Goal: Information Seeking & Learning: Learn about a topic

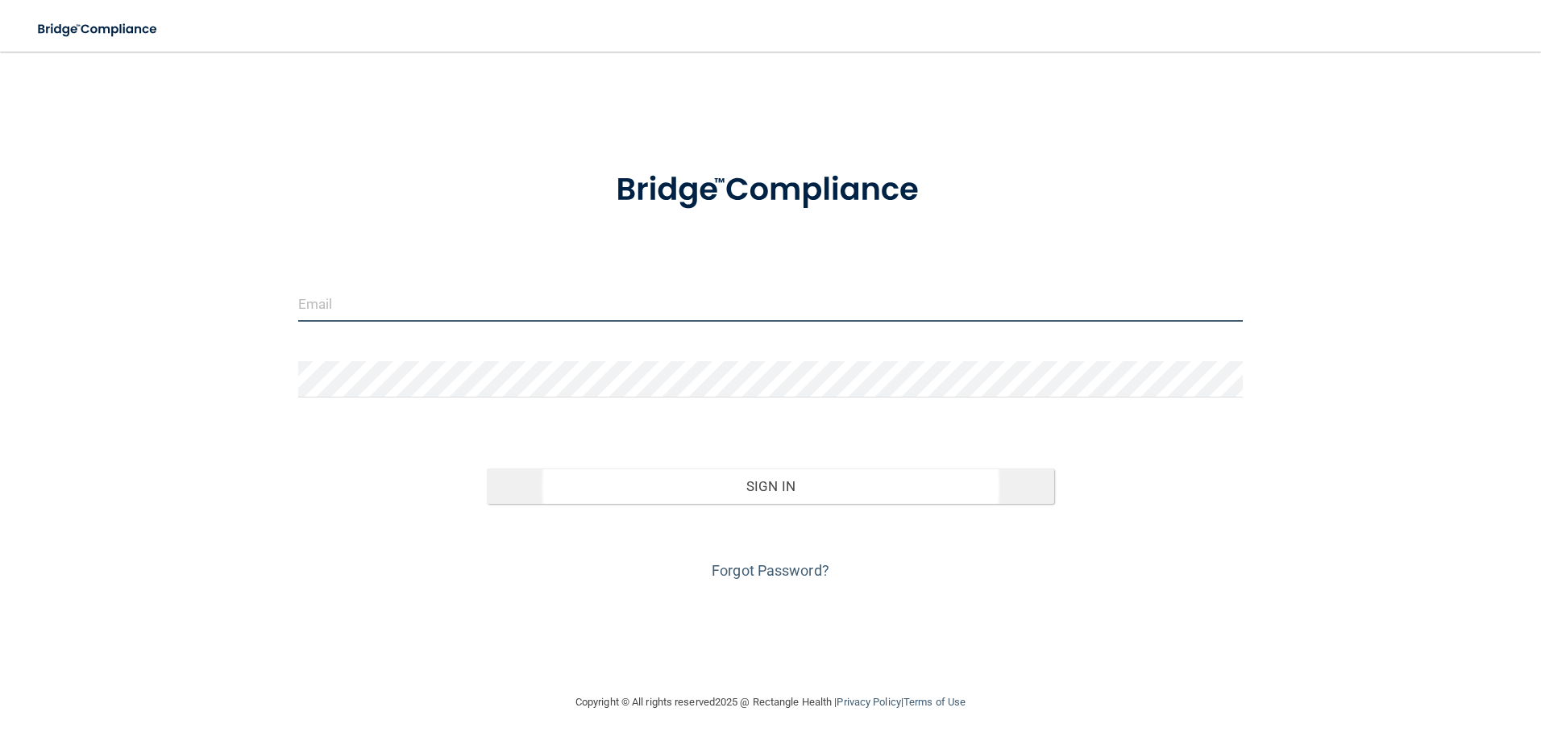
type input "[EMAIL_ADDRESS][DOMAIN_NAME]"
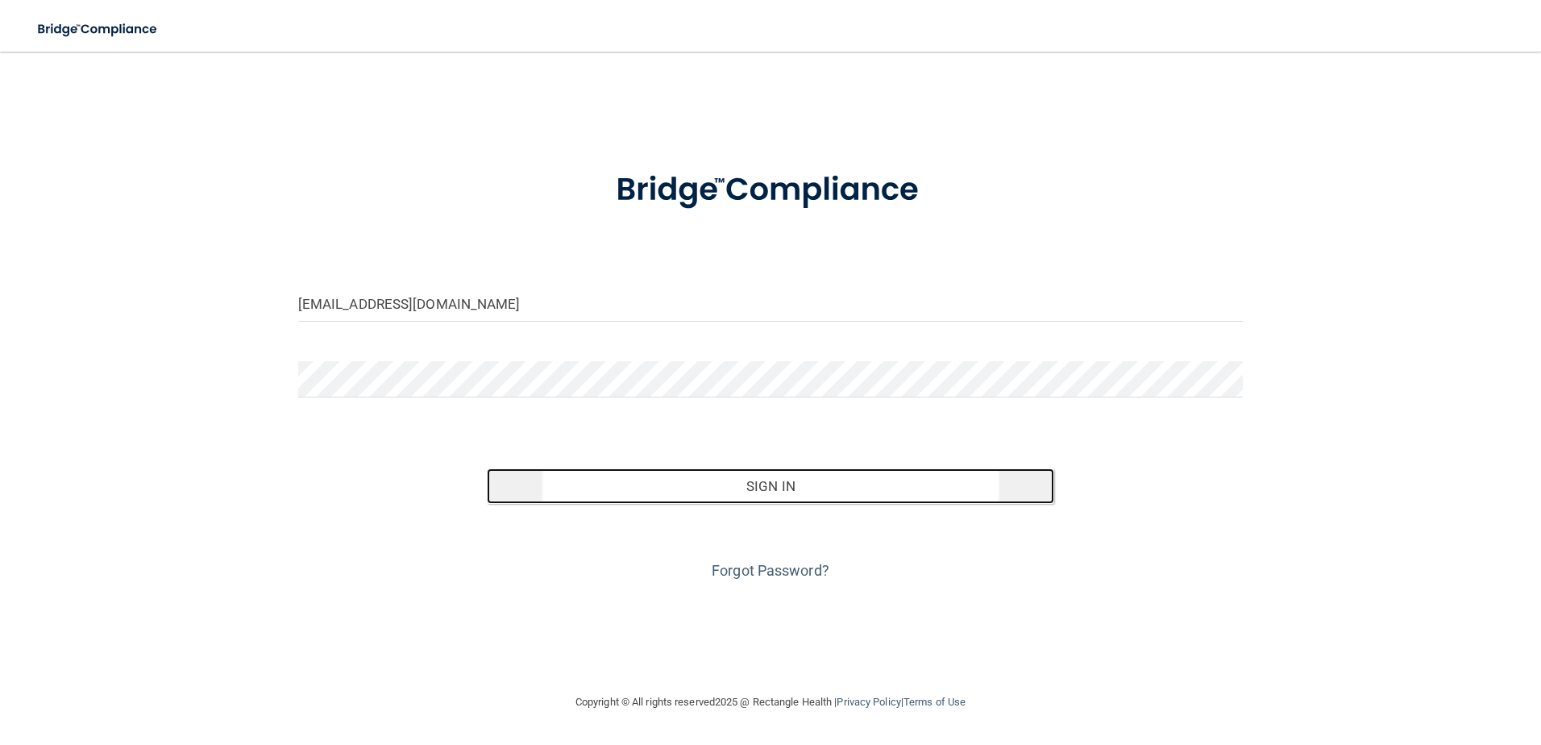
click at [761, 490] on button "Sign In" at bounding box center [770, 485] width 567 height 35
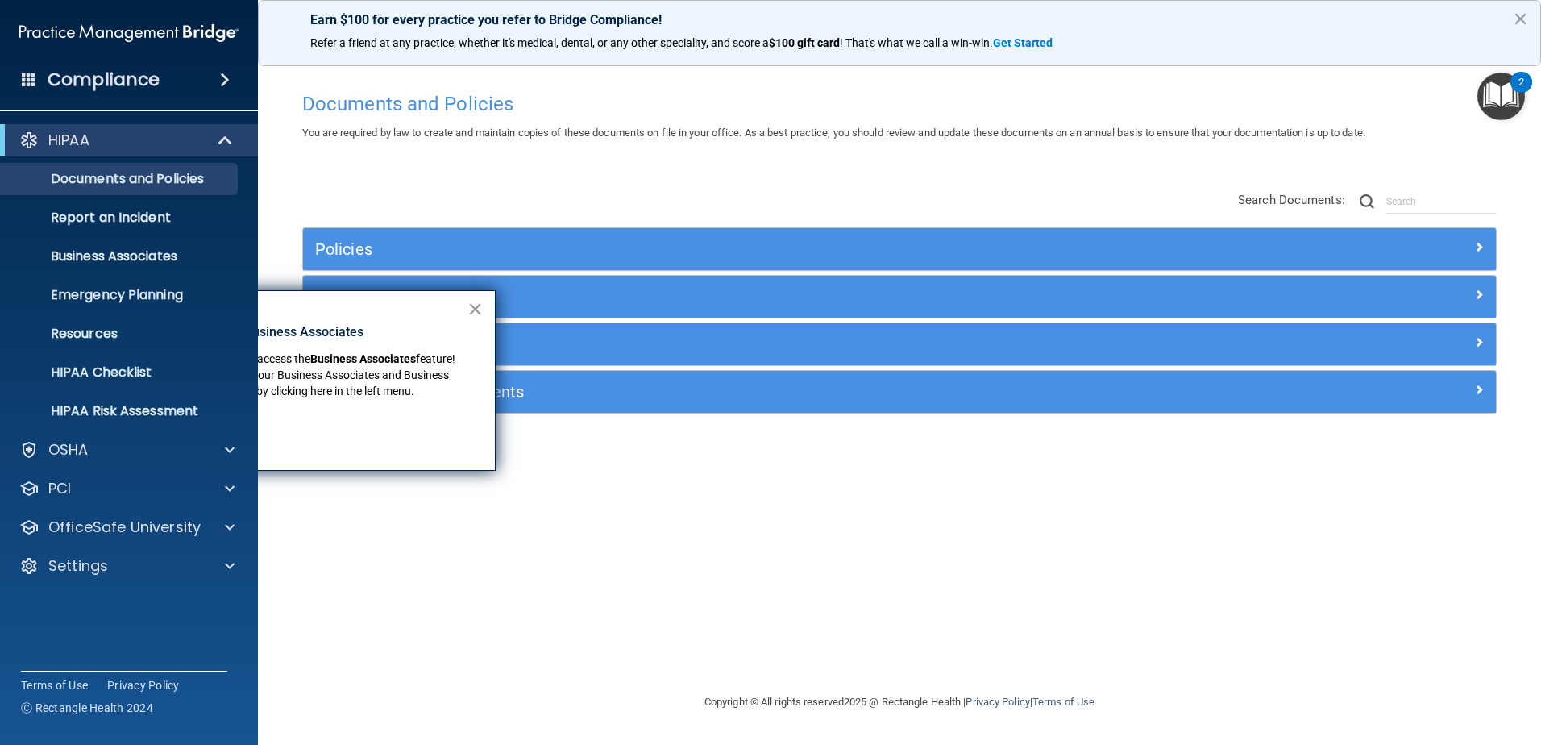
click at [474, 307] on button "×" at bounding box center [474, 309] width 15 height 26
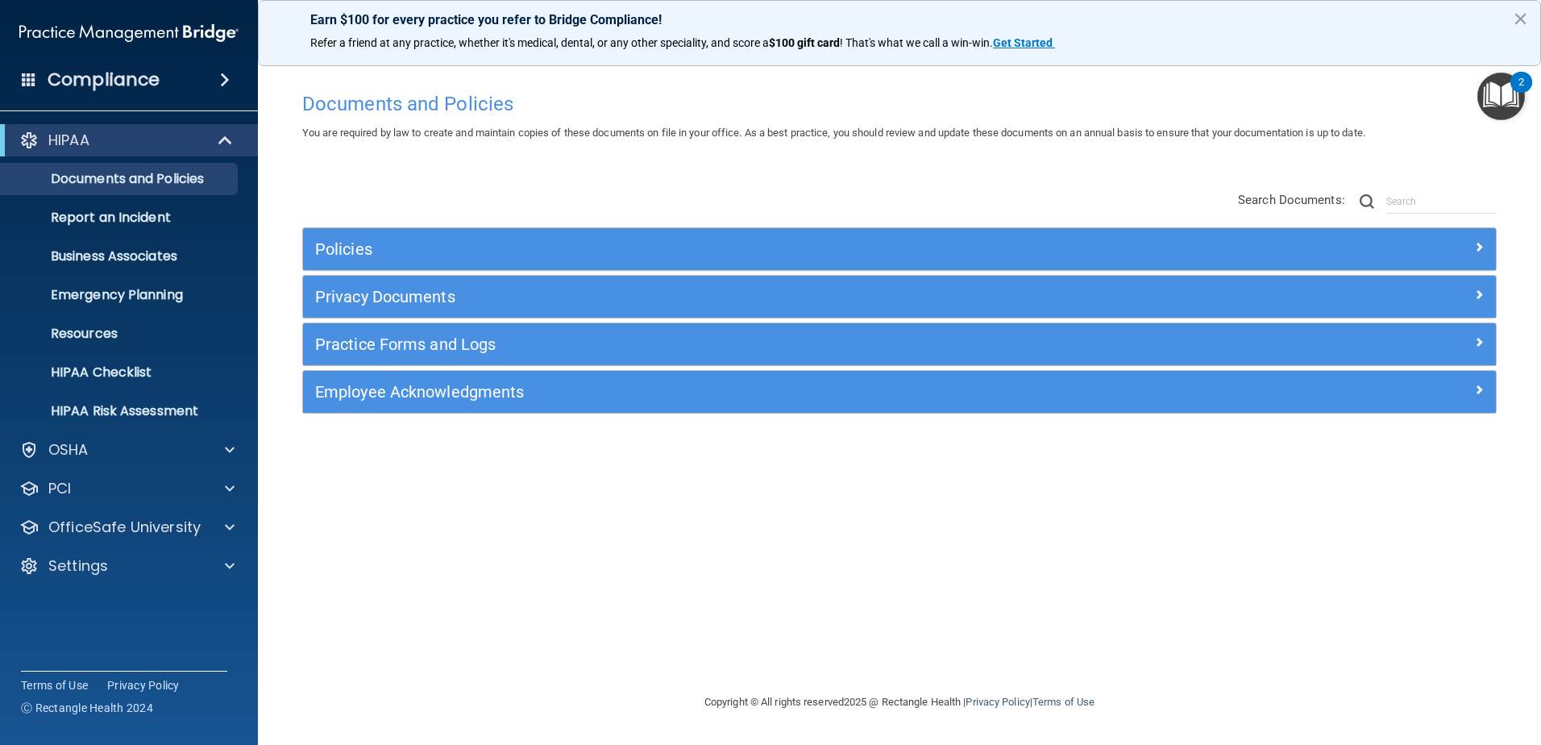
click at [208, 85] on div "Compliance" at bounding box center [129, 79] width 258 height 35
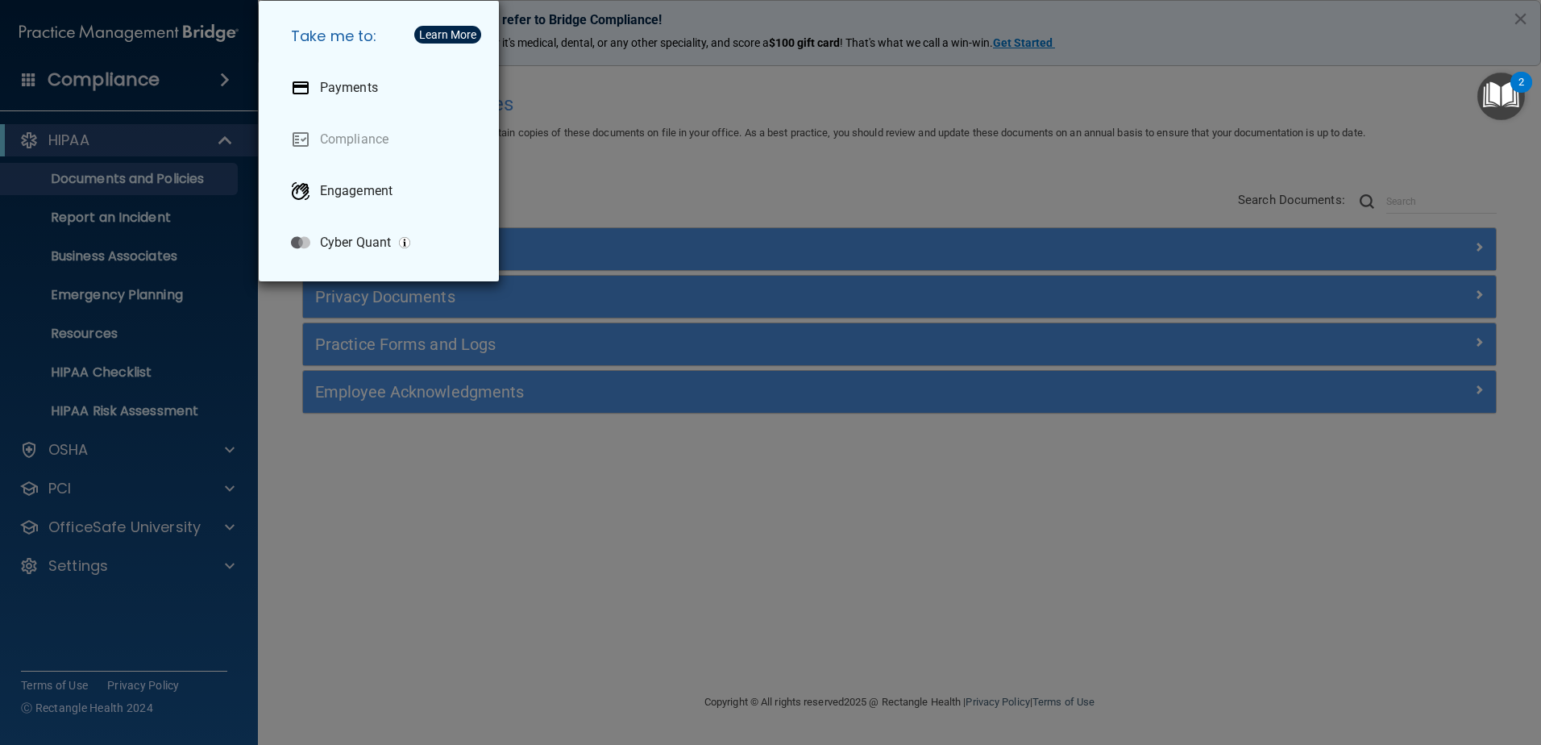
click at [582, 89] on div "Take me to: Payments Compliance Engagement Cyber Quant" at bounding box center [770, 372] width 1541 height 745
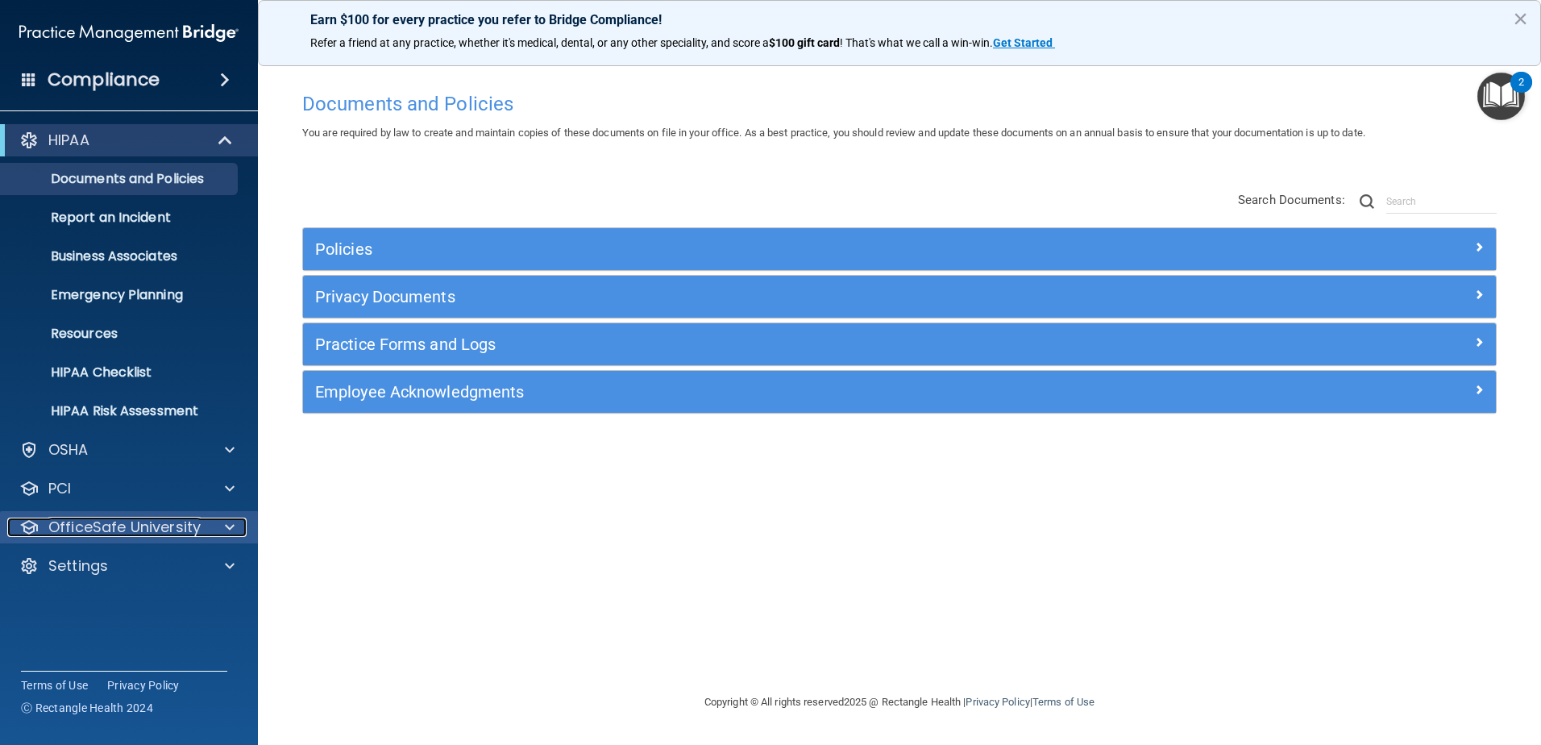
click at [227, 525] on span at bounding box center [230, 526] width 10 height 19
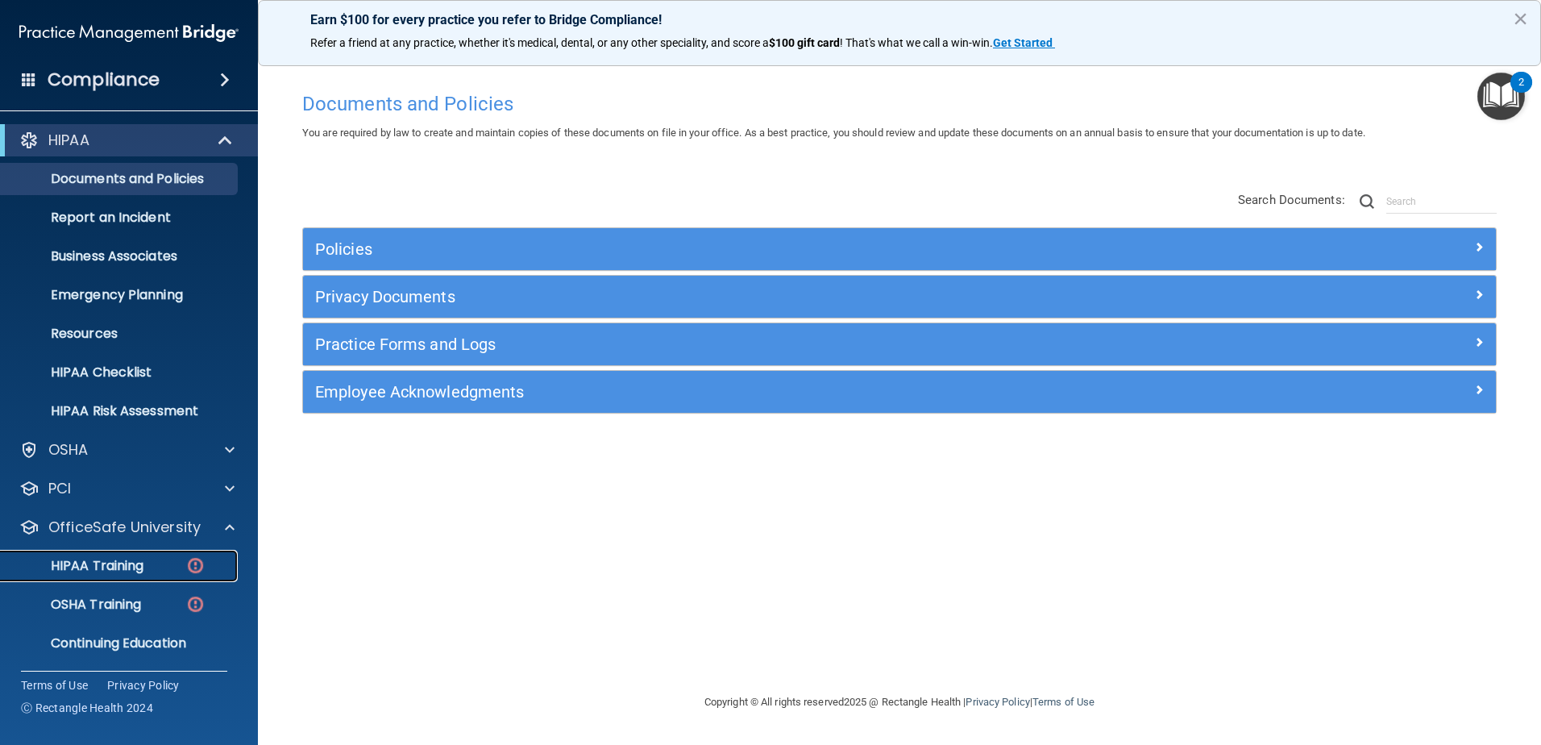
click at [172, 563] on div "HIPAA Training" at bounding box center [120, 566] width 220 height 16
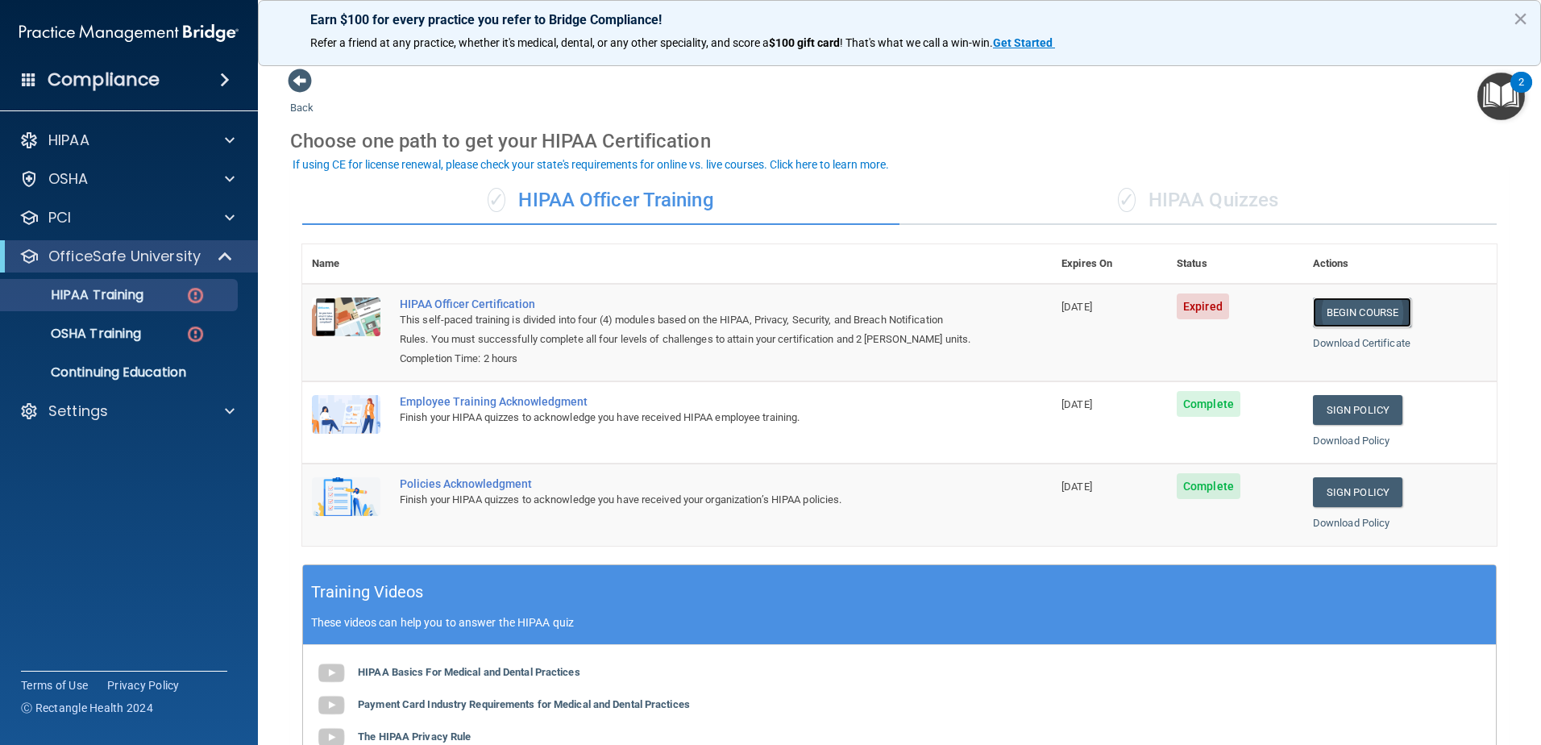
click at [1365, 307] on link "Begin Course" at bounding box center [1362, 312] width 98 height 30
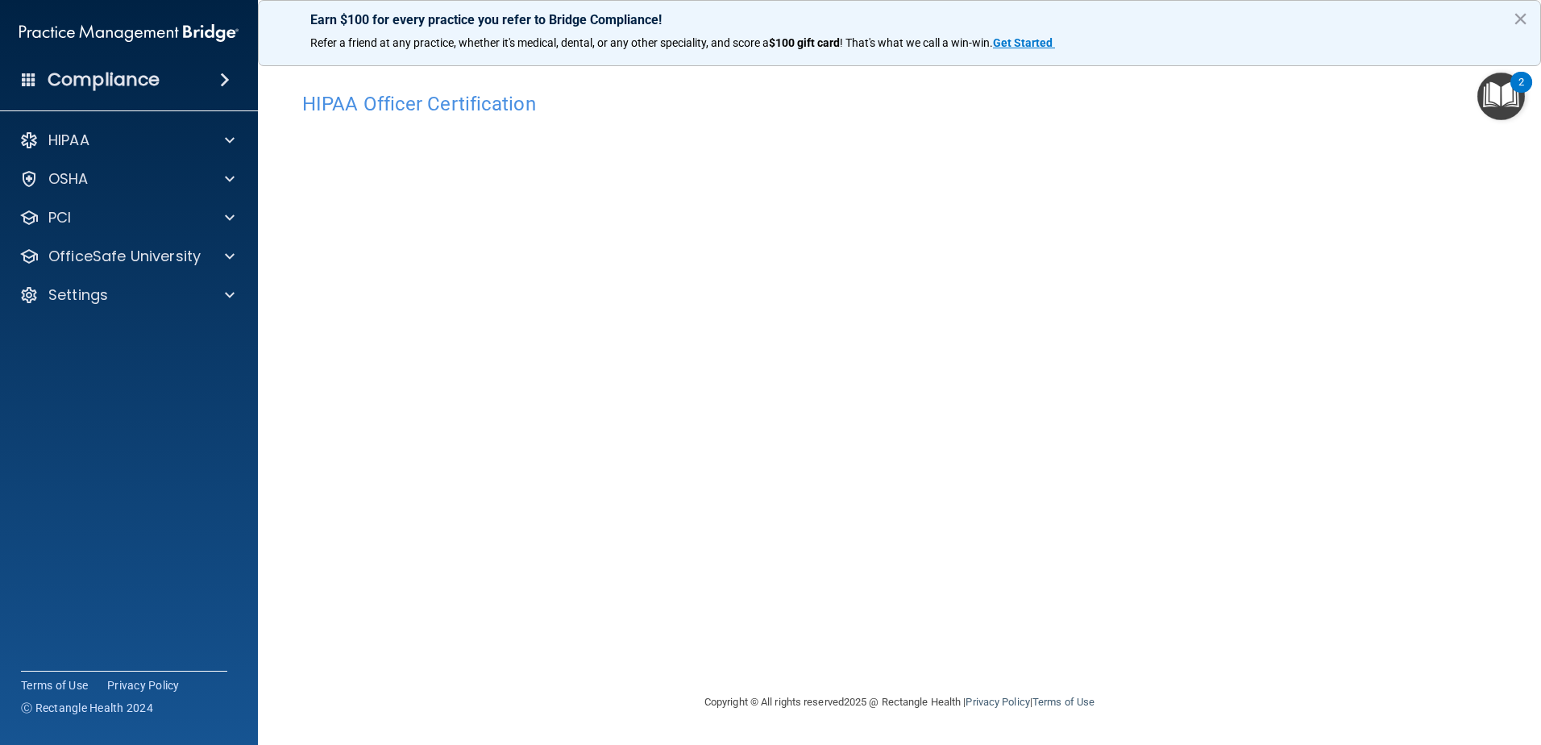
click at [210, 74] on div "Compliance" at bounding box center [129, 79] width 258 height 35
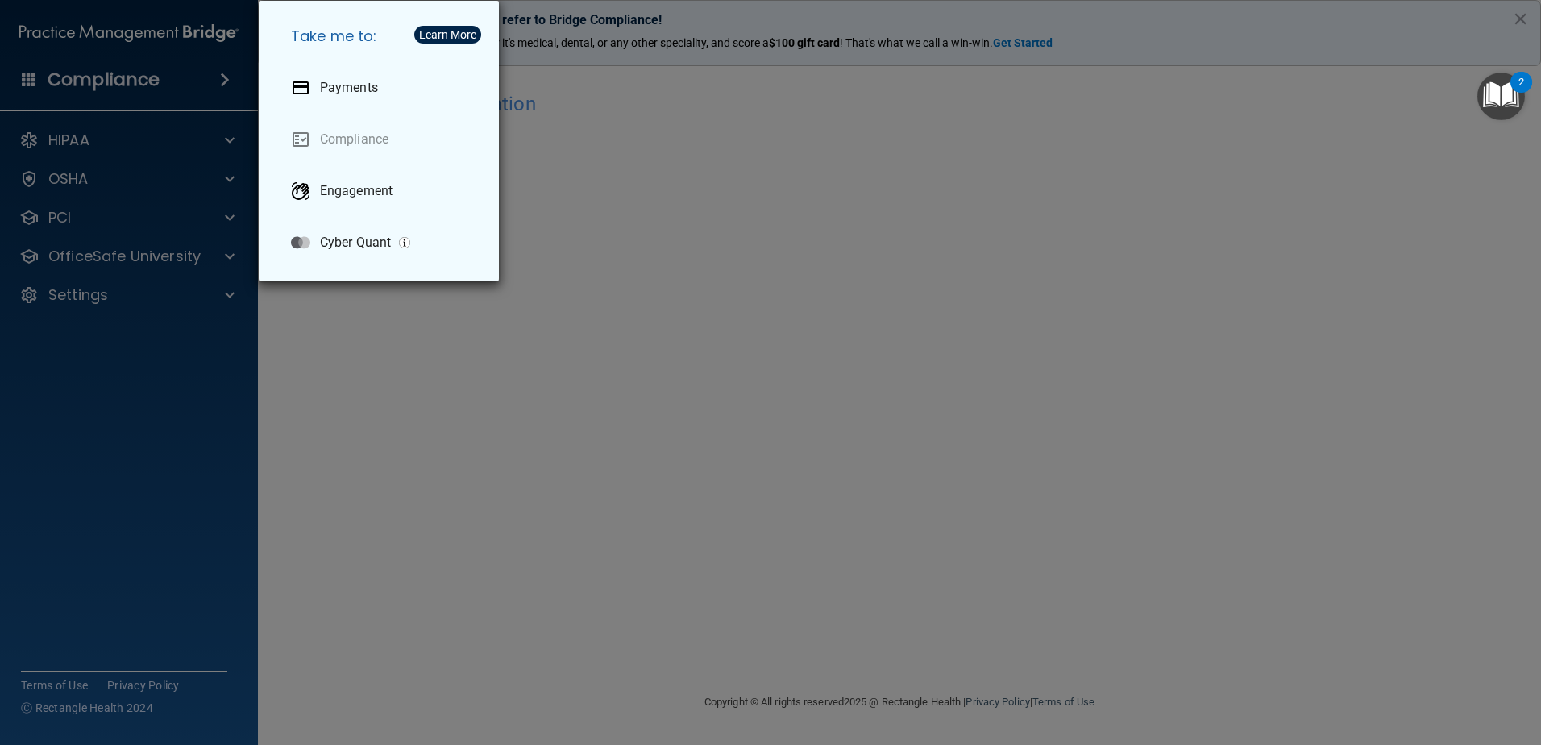
click at [210, 74] on div "Take me to: Payments Compliance Engagement Cyber Quant" at bounding box center [770, 372] width 1541 height 745
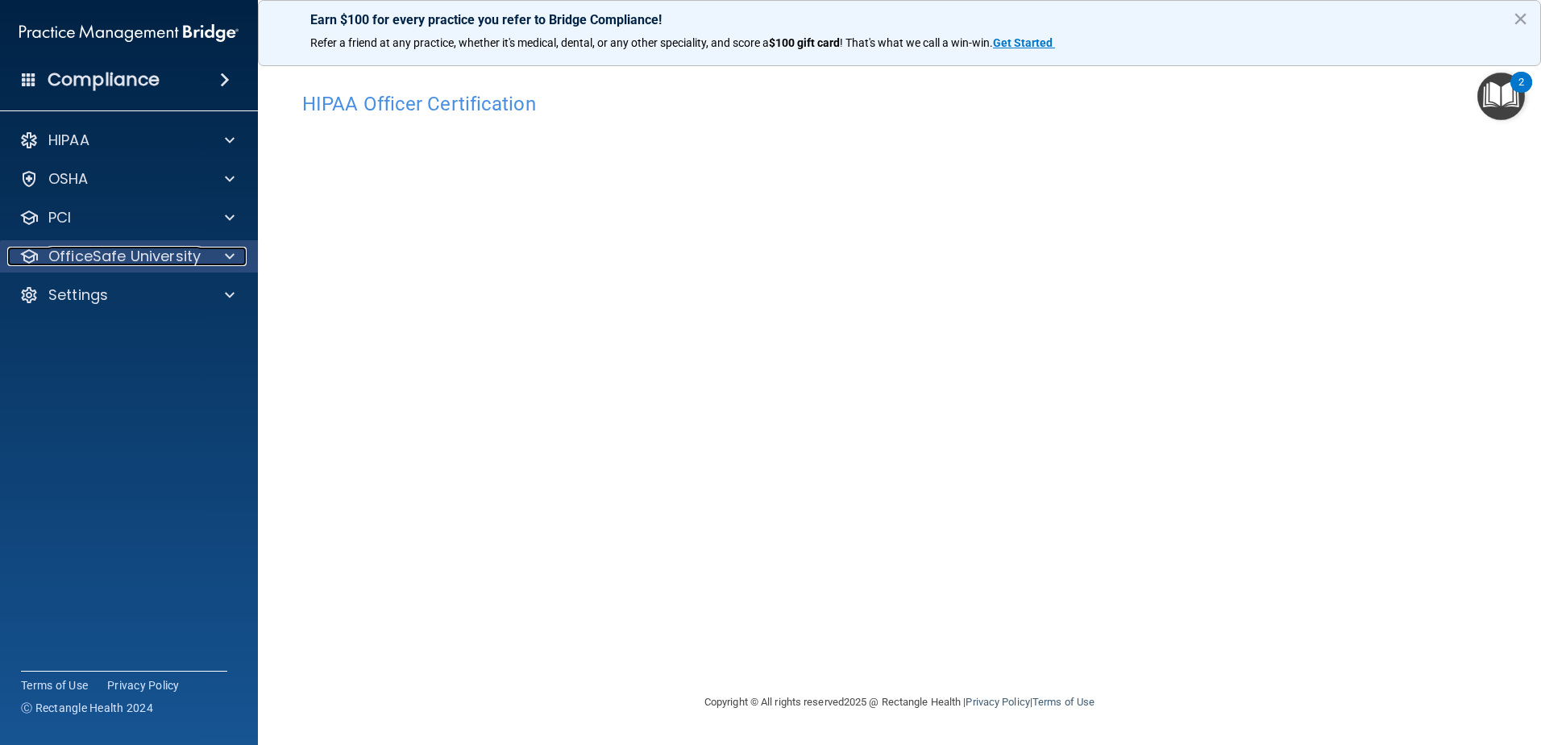
click at [223, 249] on div at bounding box center [227, 256] width 40 height 19
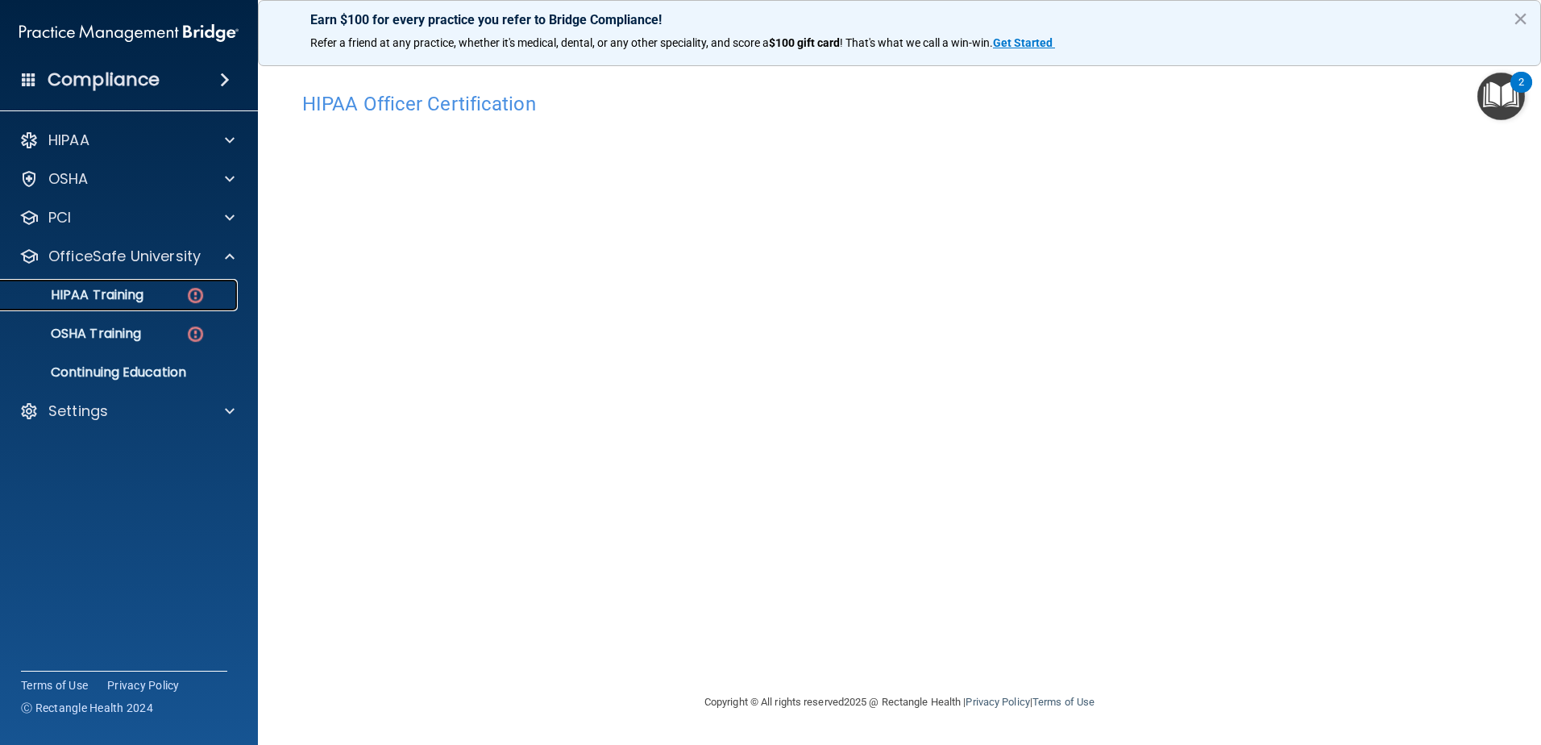
click at [179, 291] on div "HIPAA Training" at bounding box center [120, 295] width 220 height 16
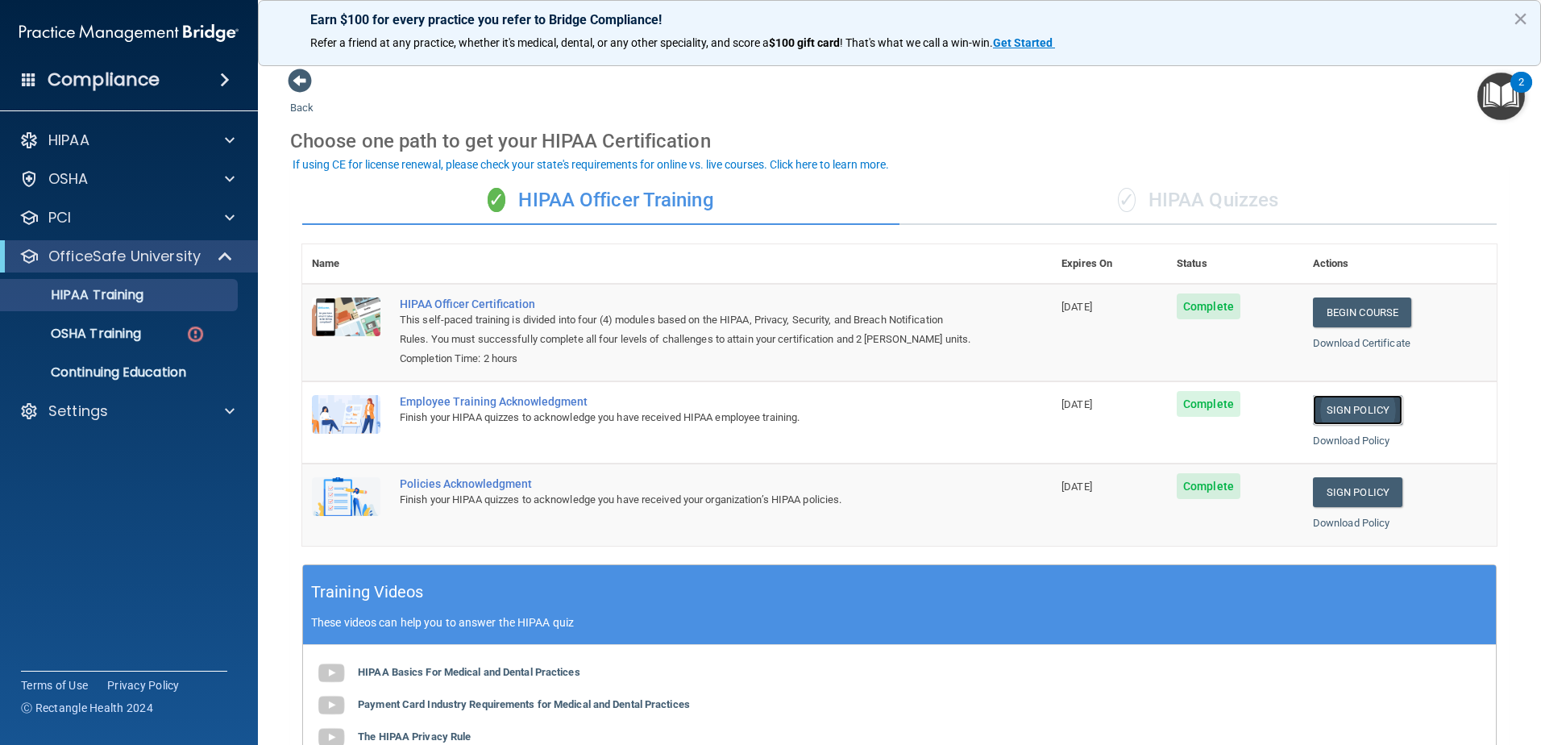
click at [1334, 409] on link "Sign Policy" at bounding box center [1357, 410] width 89 height 30
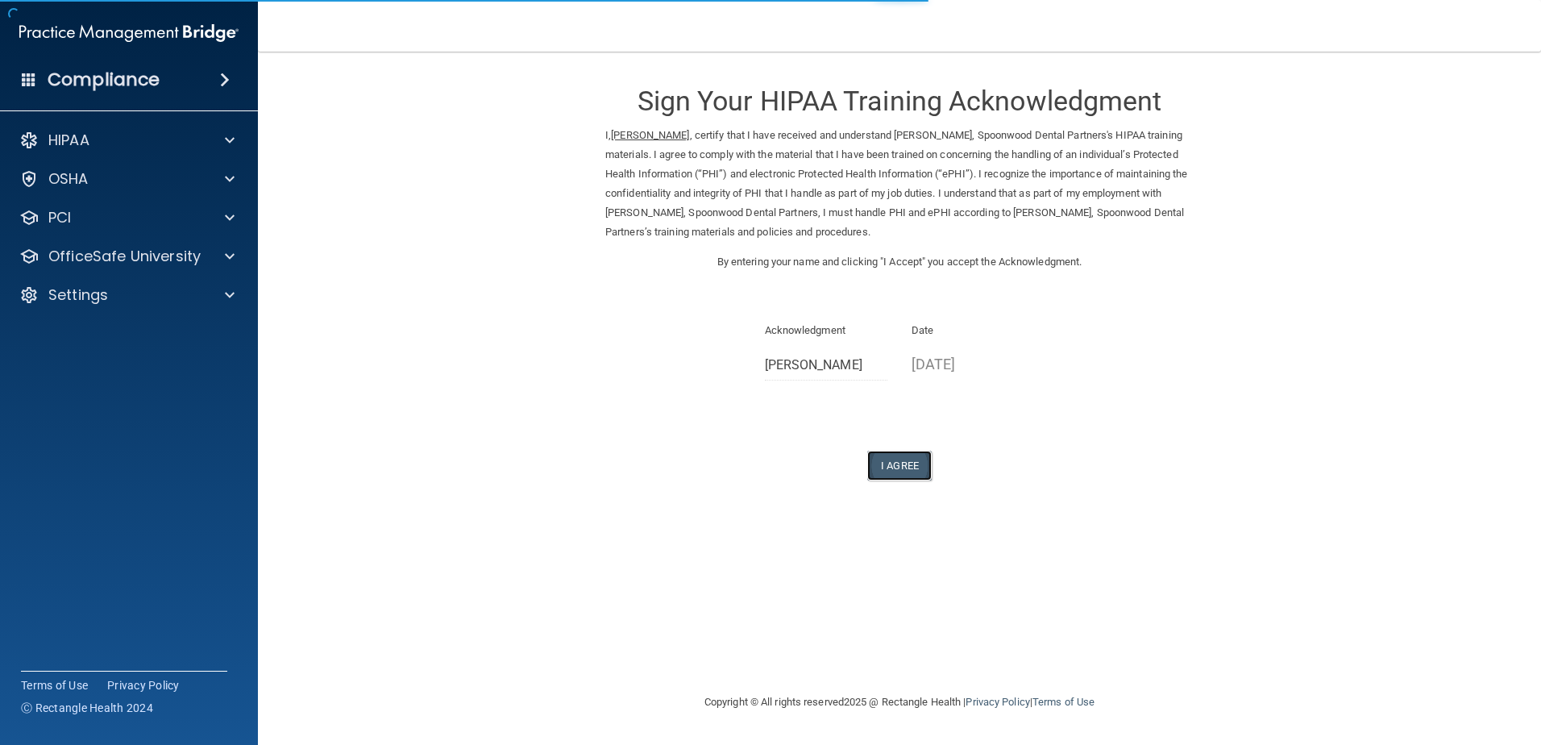
click at [885, 459] on button "I Agree" at bounding box center [899, 465] width 64 height 30
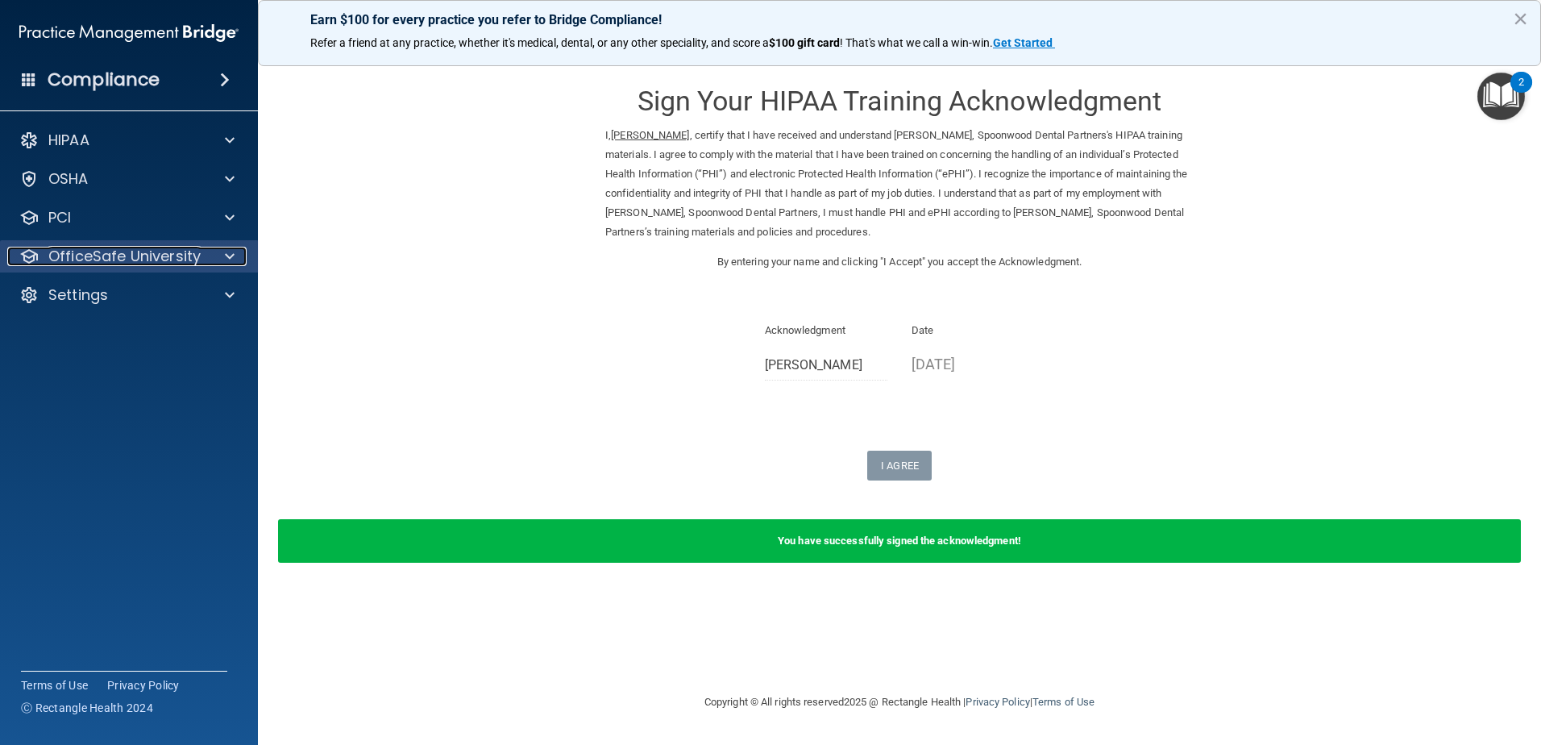
click at [230, 255] on span at bounding box center [230, 256] width 10 height 19
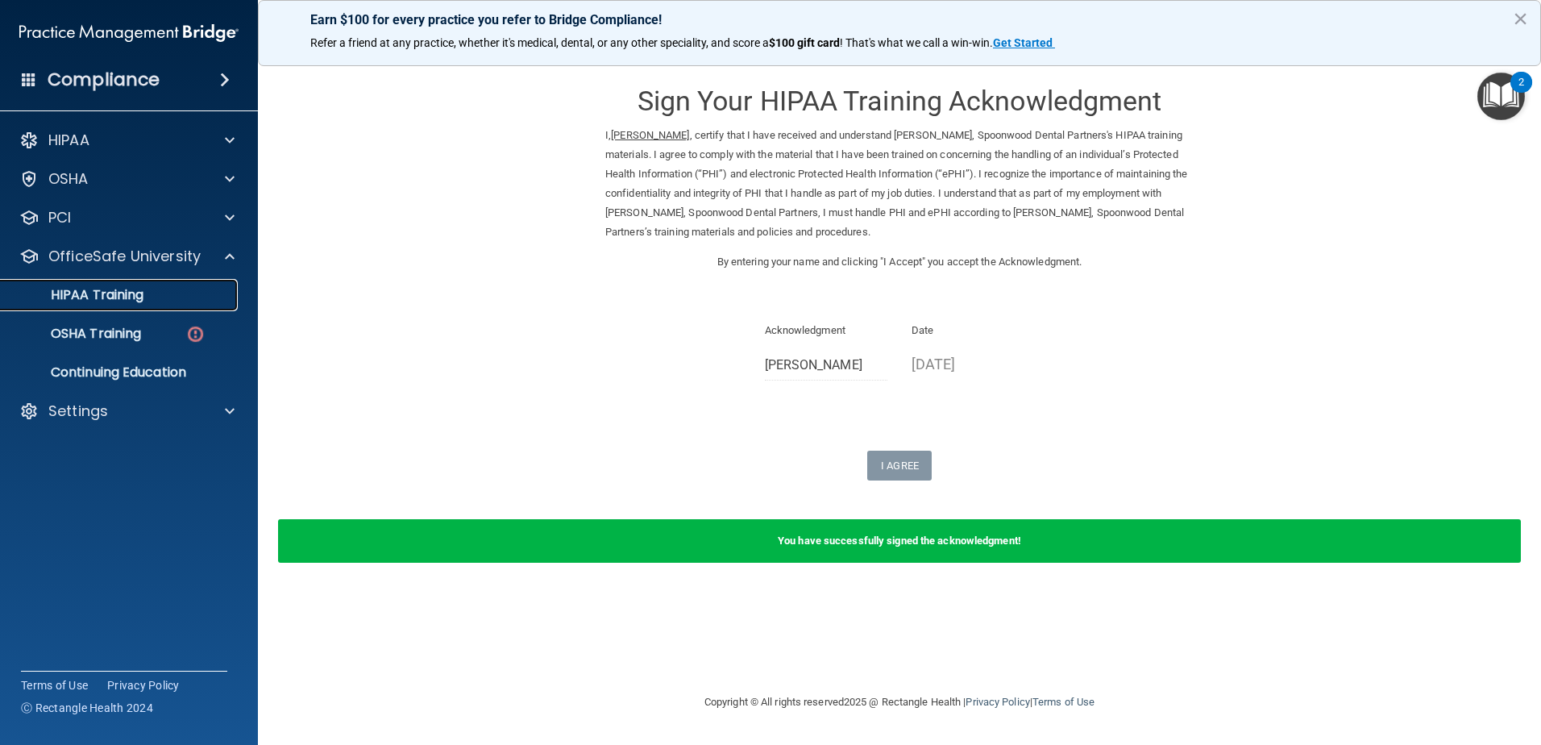
click at [198, 297] on div "HIPAA Training" at bounding box center [120, 295] width 220 height 16
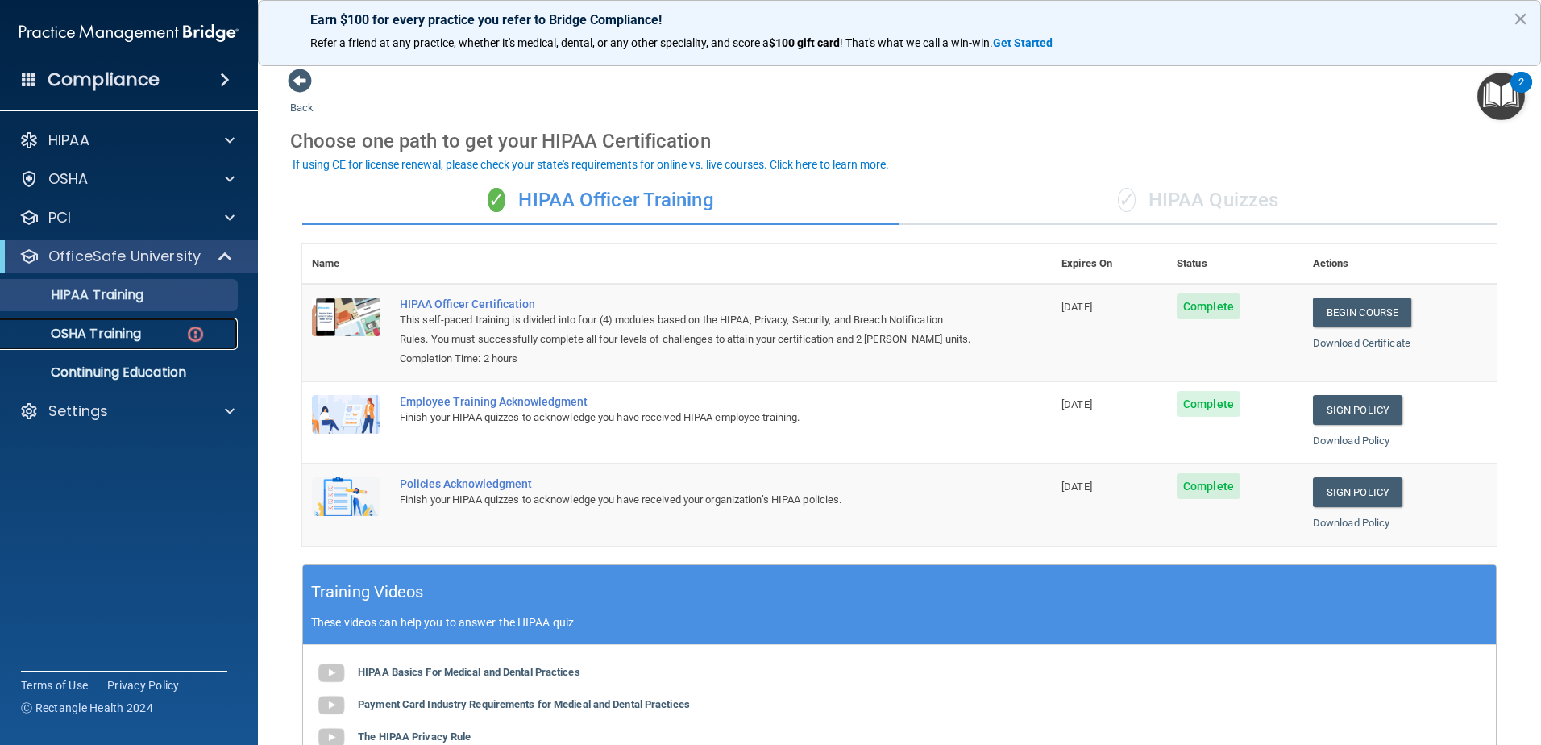
click at [138, 328] on p "OSHA Training" at bounding box center [75, 334] width 131 height 16
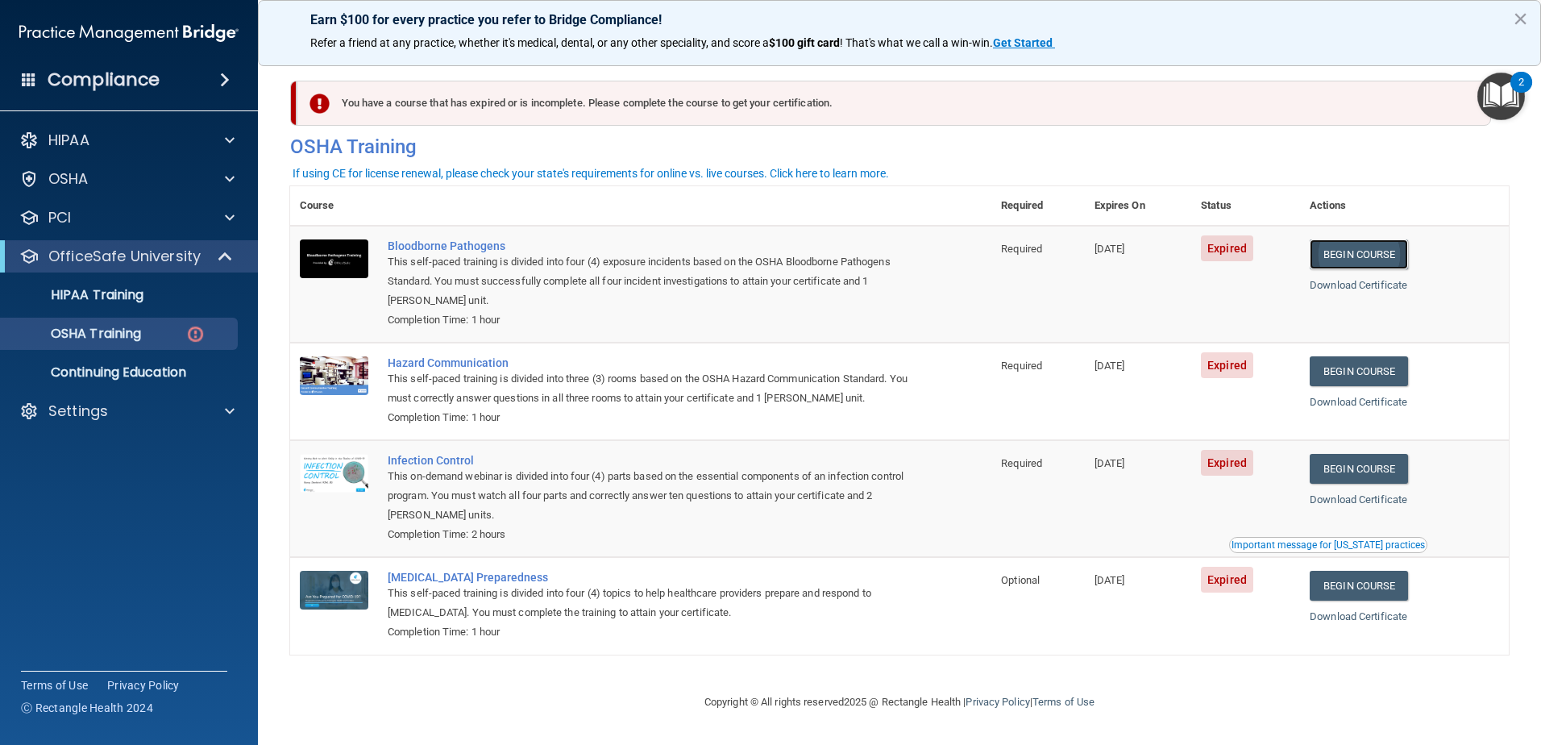
click at [1369, 251] on link "Begin Course" at bounding box center [1359, 254] width 98 height 30
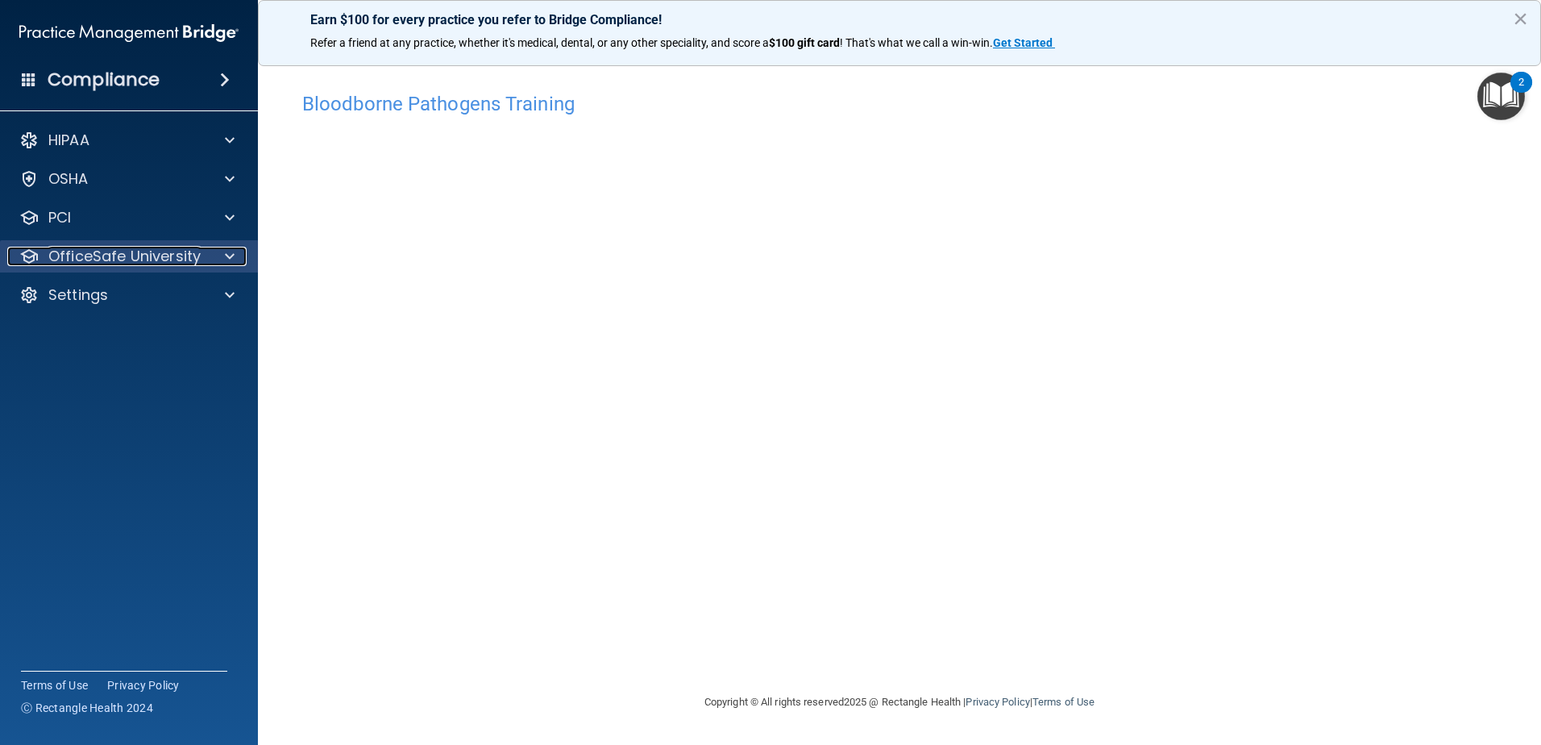
click at [223, 255] on div at bounding box center [227, 256] width 40 height 19
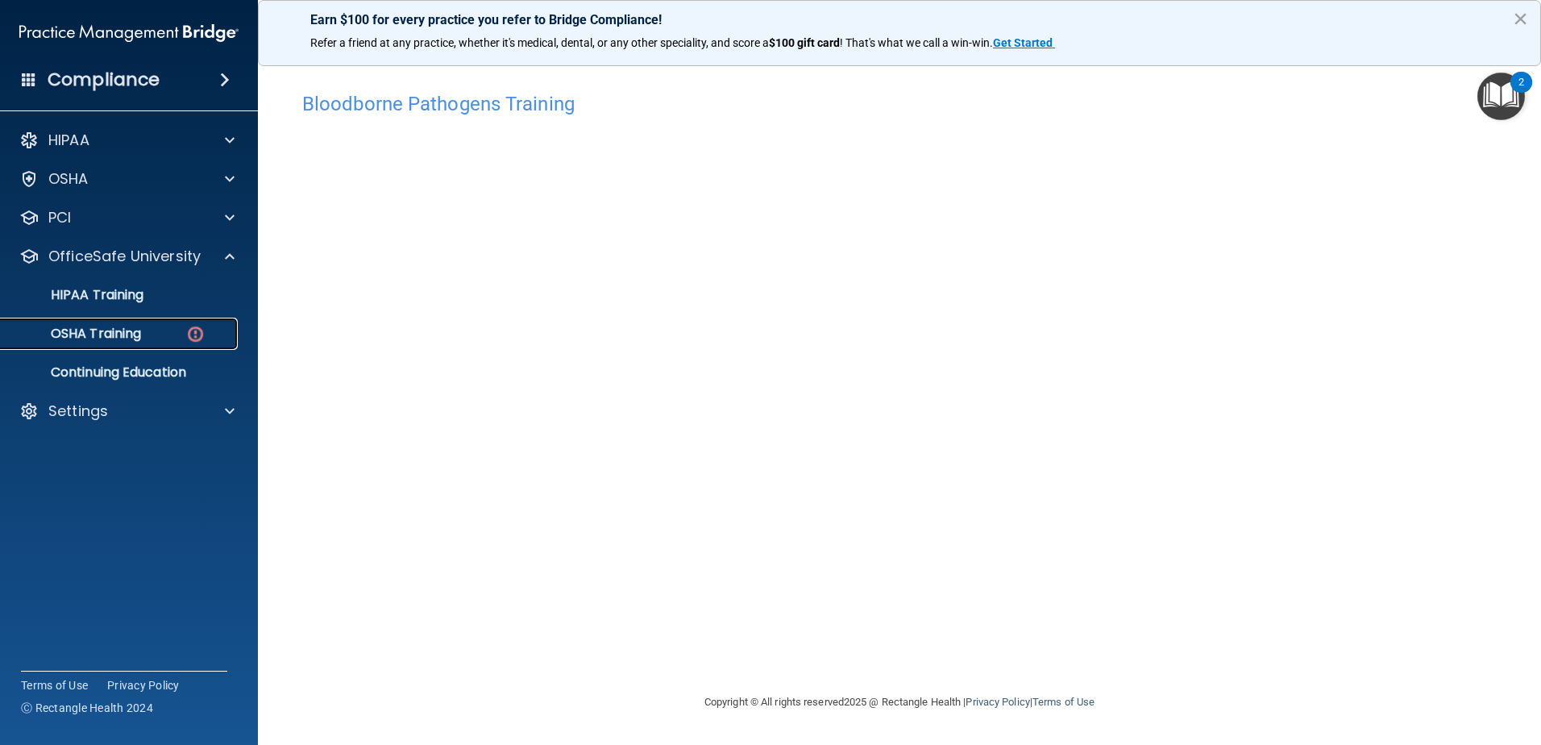
click at [150, 338] on div "OSHA Training" at bounding box center [120, 334] width 220 height 16
